Goal: Transaction & Acquisition: Book appointment/travel/reservation

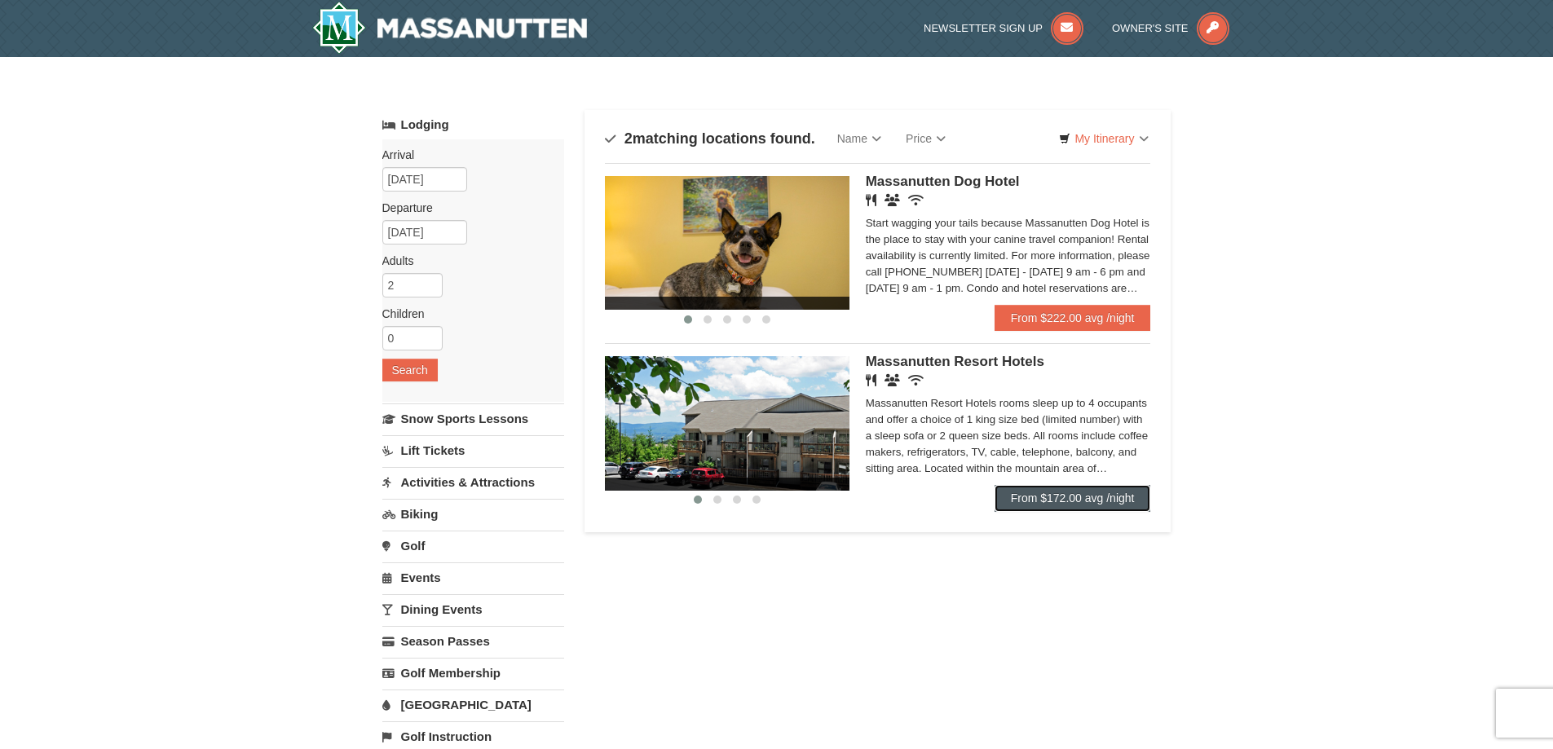
click at [1076, 490] on link "From $172.00 avg /night" at bounding box center [1072, 498] width 156 height 26
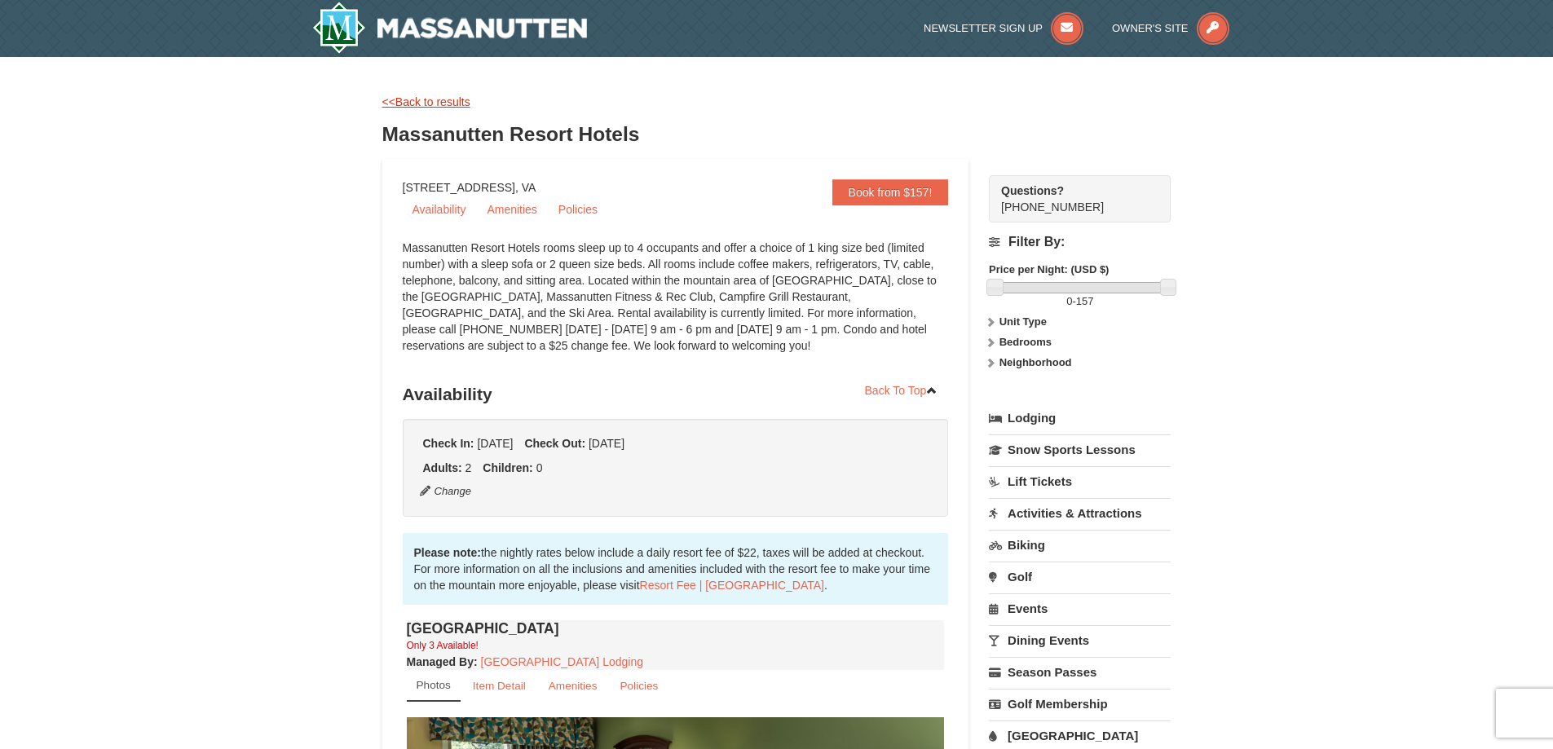
click at [454, 105] on link "<<Back to results" at bounding box center [426, 101] width 88 height 13
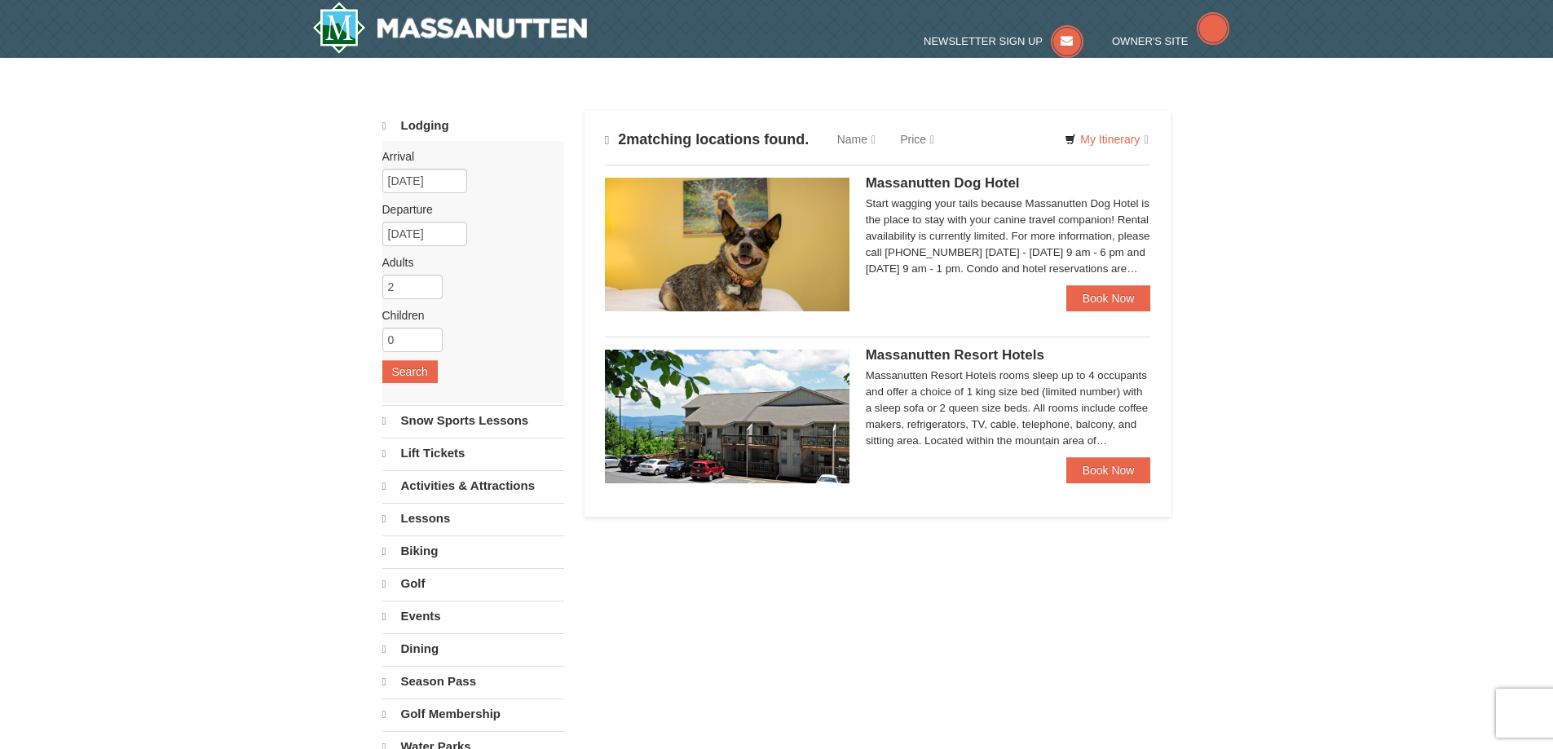
select select "9"
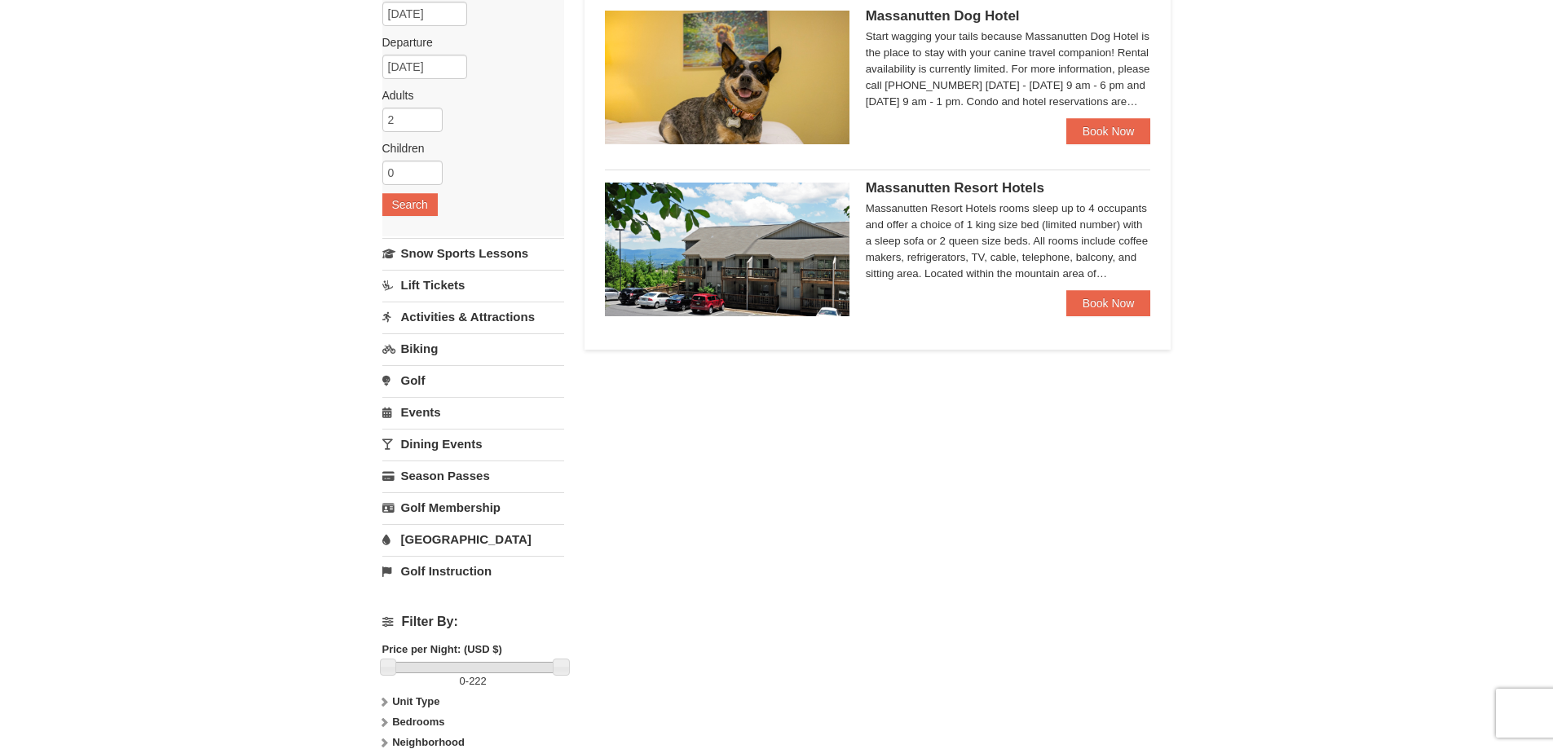
scroll to position [155, 0]
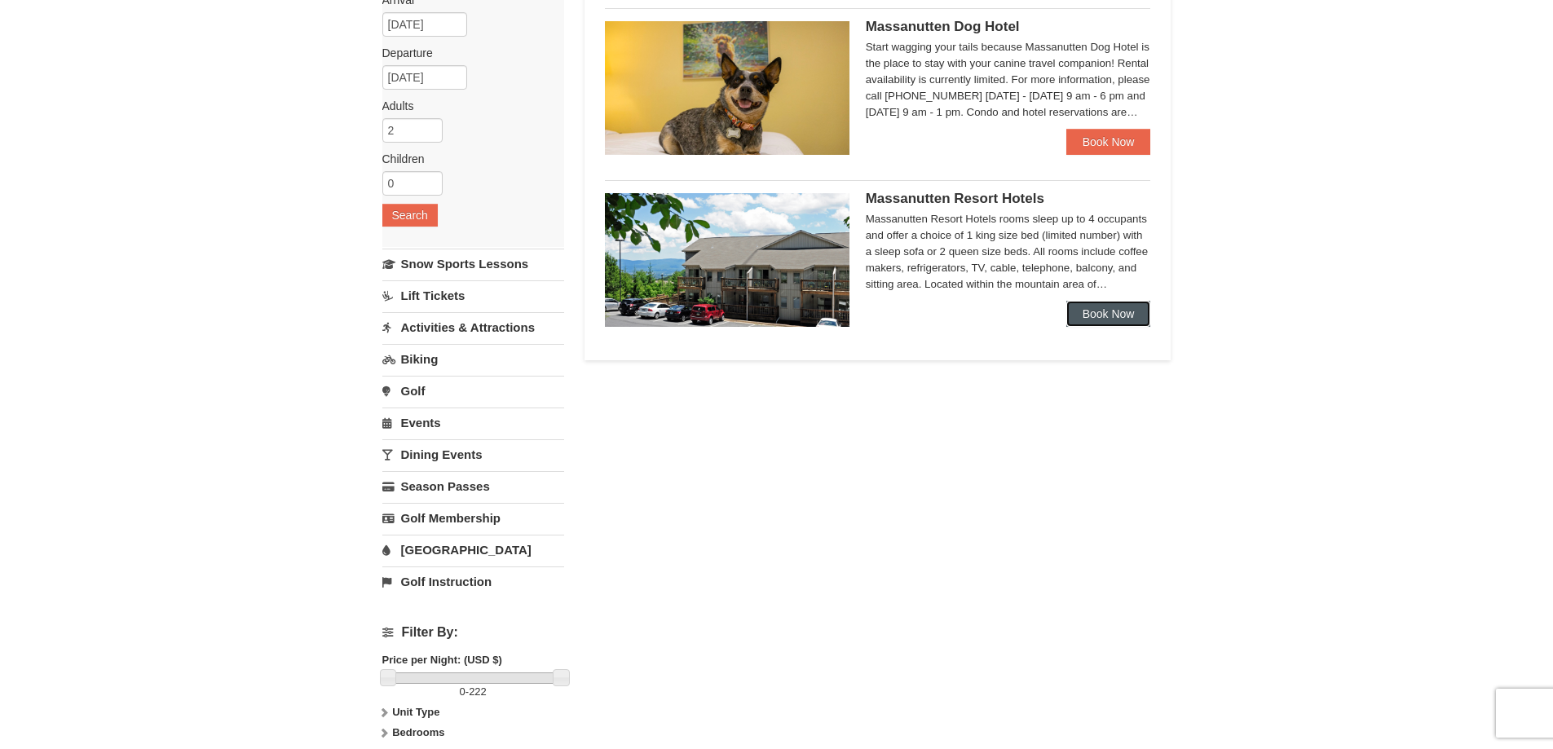
click at [1117, 306] on link "Book Now" at bounding box center [1108, 314] width 85 height 26
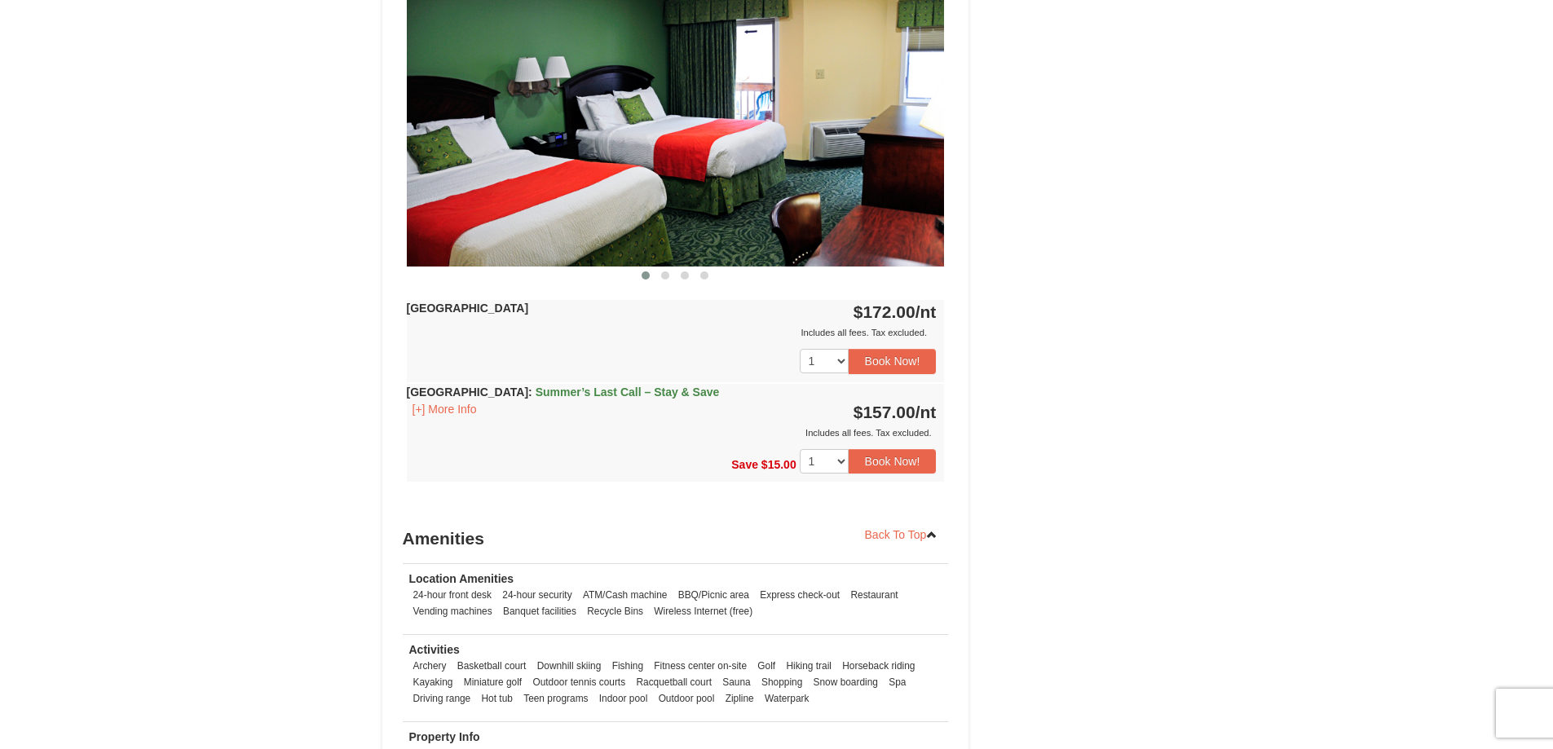
scroll to position [1385, 0]
